Goal: Find specific page/section: Find specific page/section

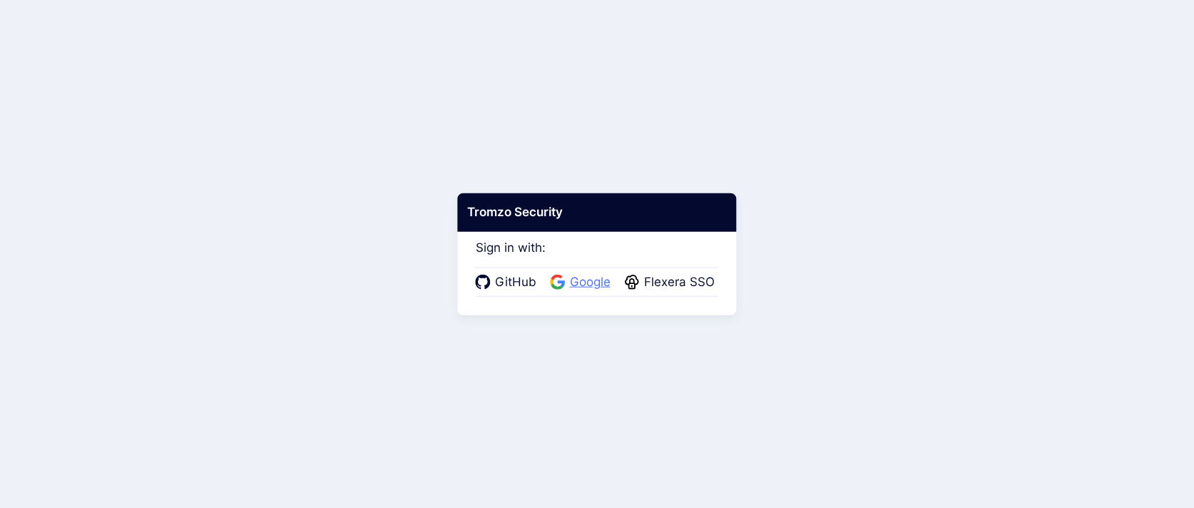
click at [576, 289] on span "Google" at bounding box center [590, 282] width 49 height 19
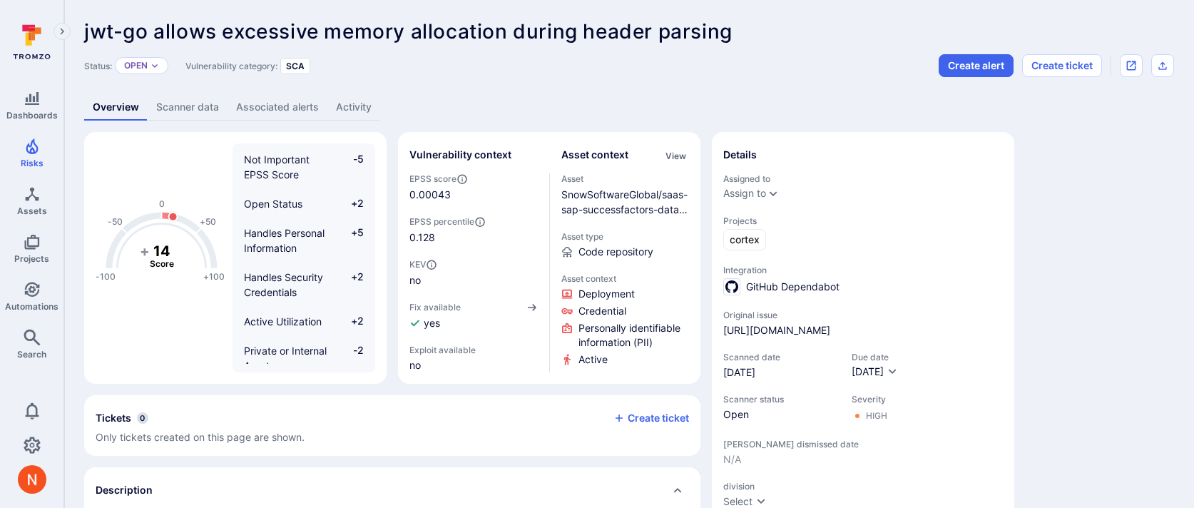
scroll to position [86, 0]
